Goal: Obtain resource: Obtain resource

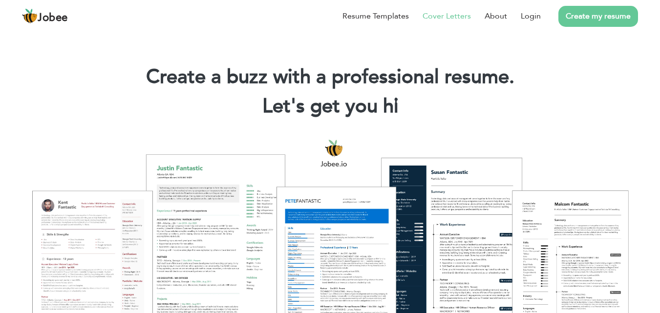
click at [463, 17] on link "Cover Letters" at bounding box center [446, 16] width 48 height 12
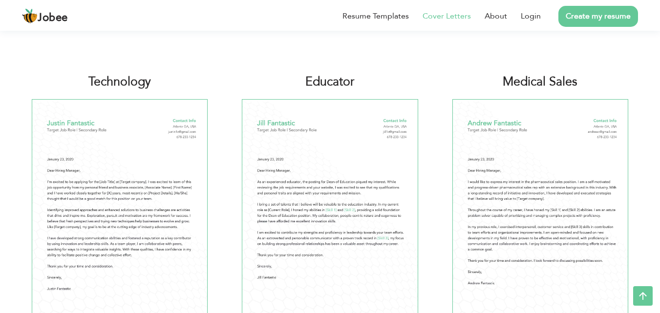
scroll to position [537, 0]
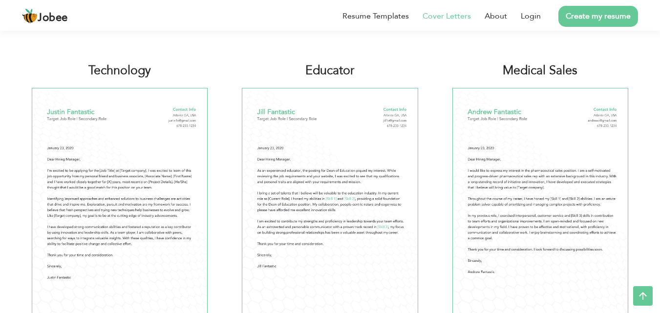
click at [157, 204] on img at bounding box center [120, 202] width 176 height 228
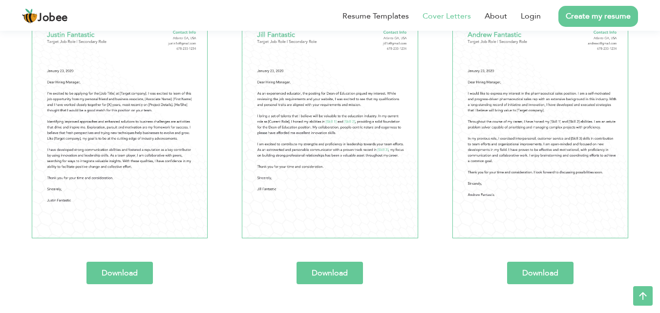
scroll to position [635, 0]
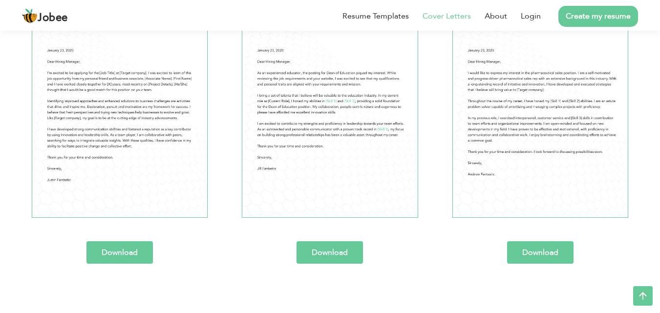
click at [123, 251] on link "Download" at bounding box center [119, 252] width 66 height 22
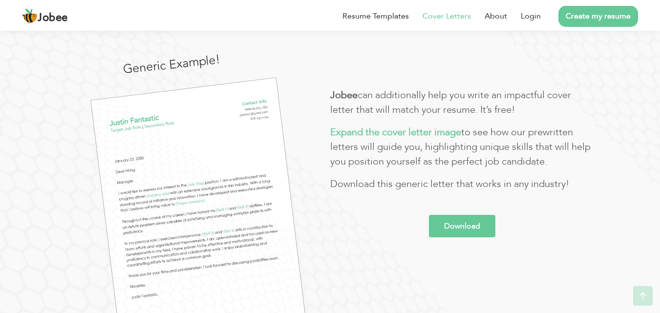
scroll to position [147, 0]
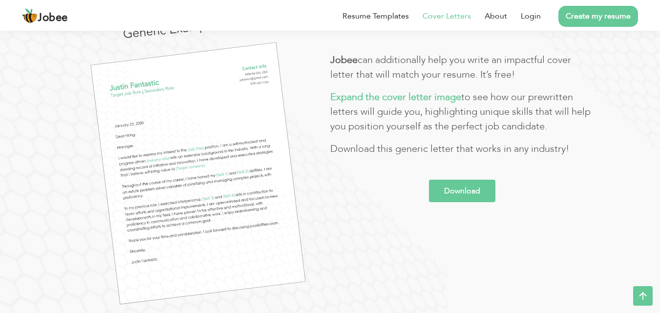
click at [222, 189] on img at bounding box center [198, 173] width 215 height 262
click at [393, 182] on div "Download" at bounding box center [462, 191] width 264 height 22
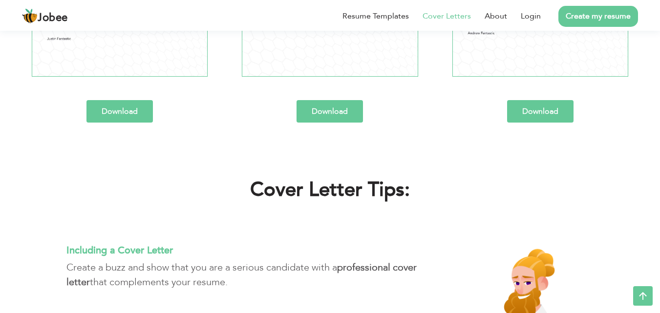
scroll to position [670, 0]
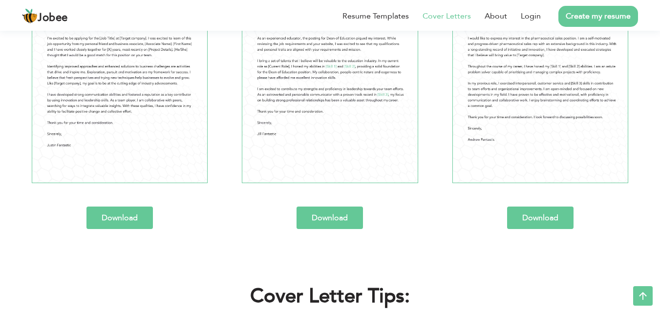
click at [56, 105] on img at bounding box center [120, 70] width 176 height 228
click at [401, 17] on link "Resume Templates" at bounding box center [375, 16] width 66 height 12
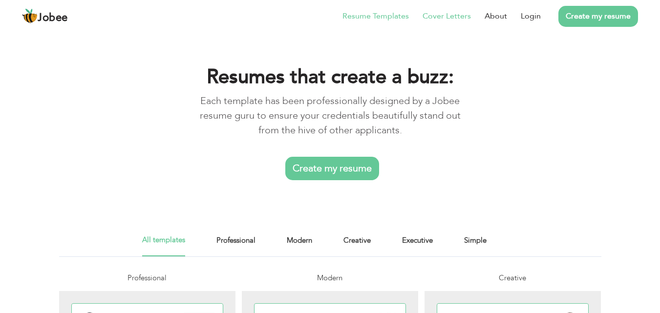
click at [453, 17] on link "Cover Letters" at bounding box center [446, 16] width 48 height 12
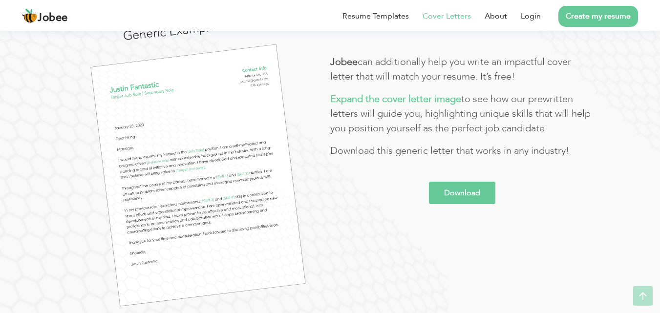
scroll to position [147, 0]
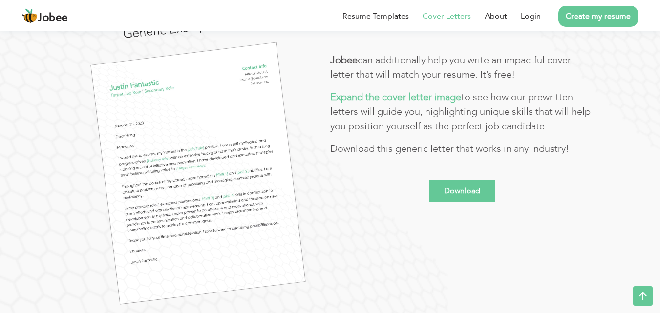
click at [455, 190] on link "Download" at bounding box center [462, 191] width 66 height 22
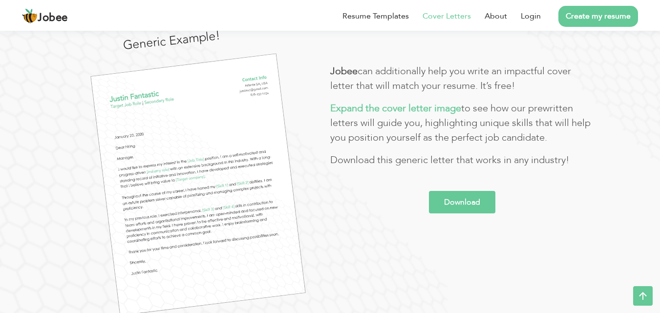
scroll to position [98, 0]
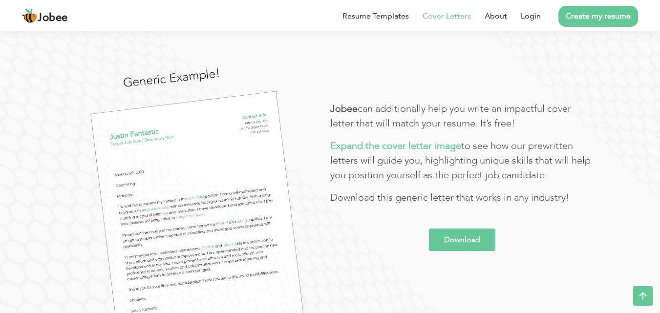
click at [370, 82] on div "Generic Example! Jobee can additionally help you write an impactful cover lette…" at bounding box center [330, 210] width 542 height 265
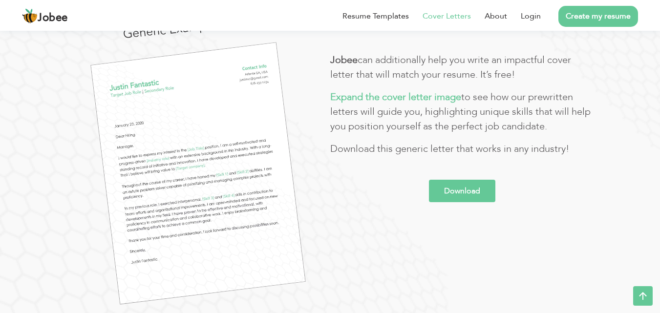
scroll to position [195, 0]
